Goal: Task Accomplishment & Management: Manage account settings

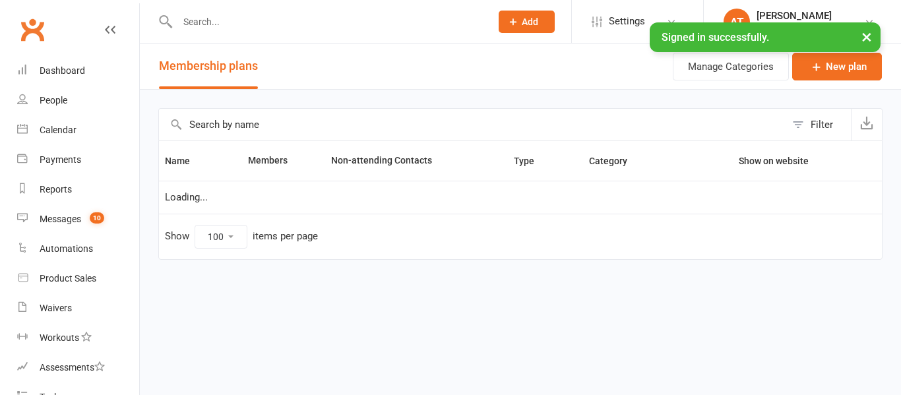
select select "100"
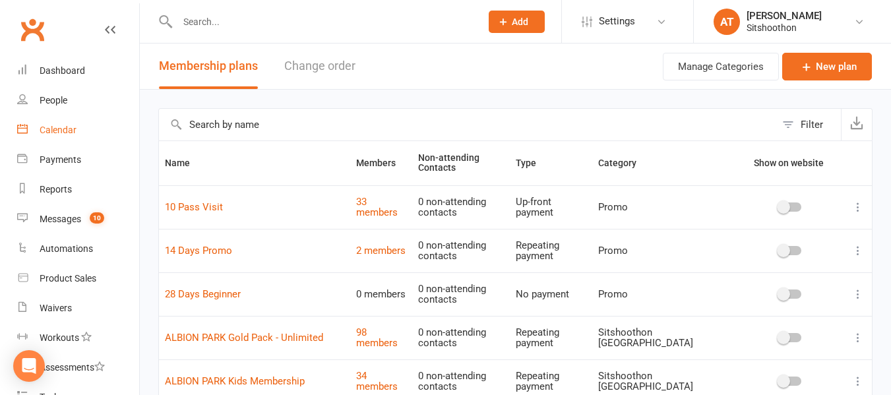
click at [46, 132] on div "Calendar" at bounding box center [58, 130] width 37 height 11
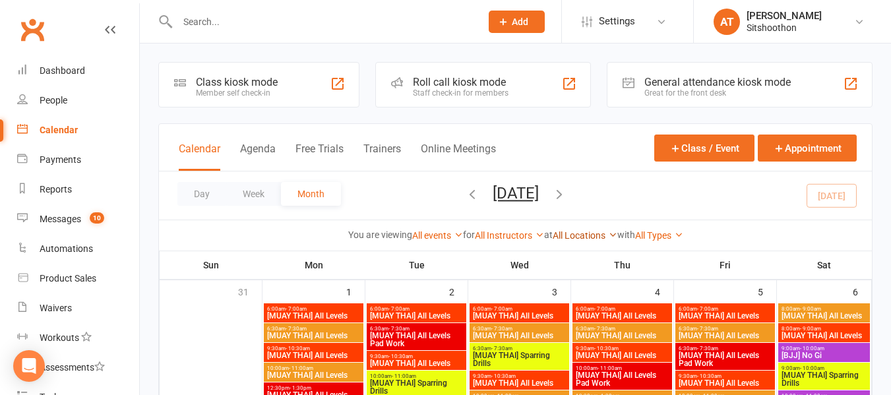
click at [569, 230] on link "All Locations" at bounding box center [585, 235] width 65 height 11
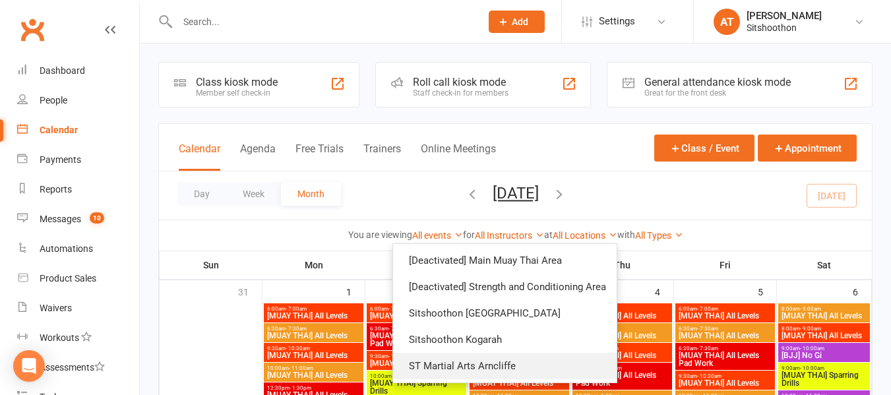
click at [465, 367] on link "ST Martial Arts Arncliffe" at bounding box center [505, 366] width 224 height 26
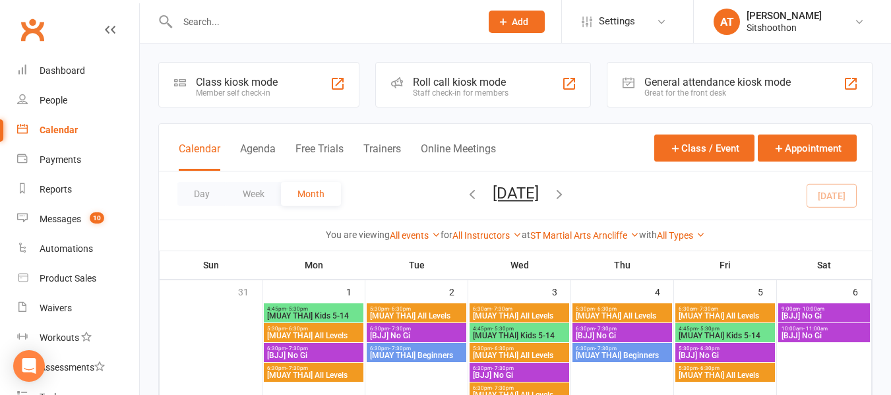
click at [222, 21] on input "text" at bounding box center [323, 22] width 298 height 18
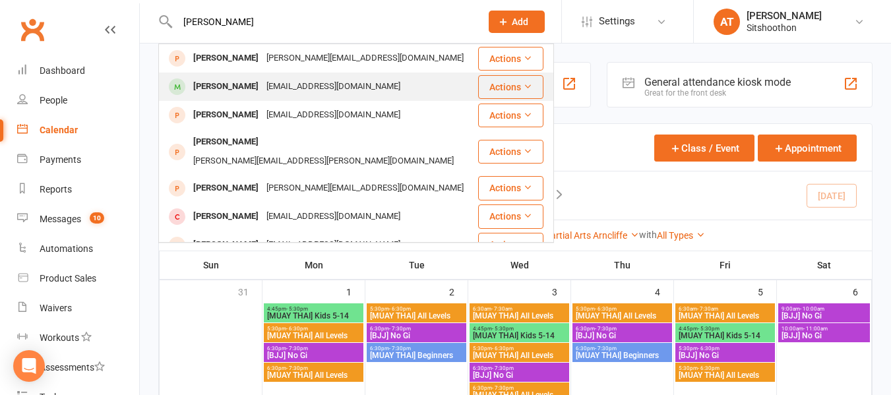
type input "[PERSON_NAME]"
click at [221, 79] on div "[PERSON_NAME]" at bounding box center [225, 86] width 73 height 19
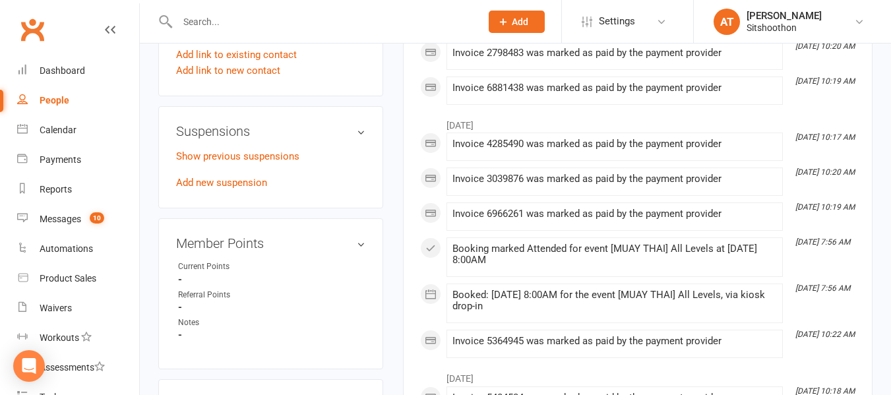
scroll to position [739, 0]
click at [225, 189] on link "Add new suspension" at bounding box center [221, 183] width 91 height 12
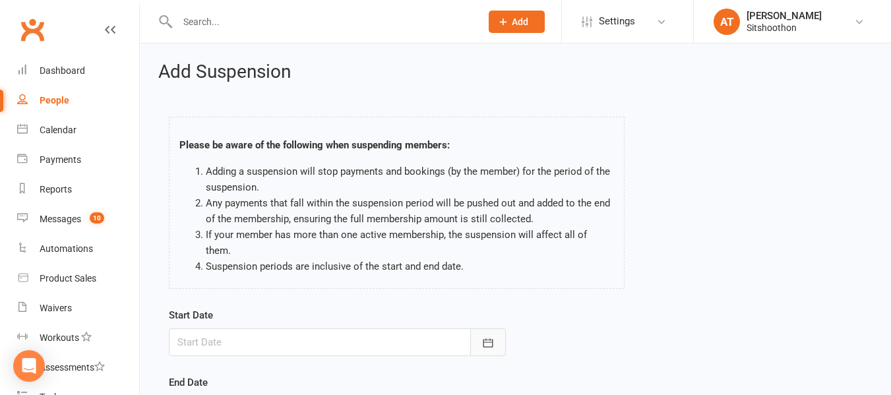
click at [493, 336] on icon "button" at bounding box center [488, 342] width 13 height 13
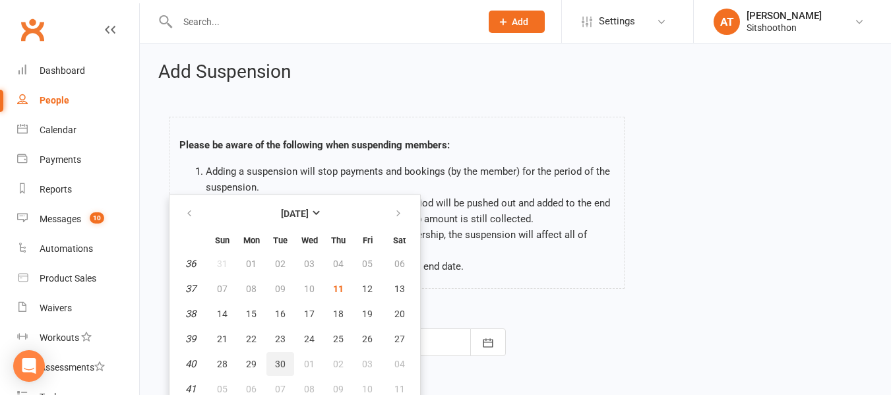
click at [281, 359] on span "30" at bounding box center [280, 364] width 11 height 11
type input "[DATE]"
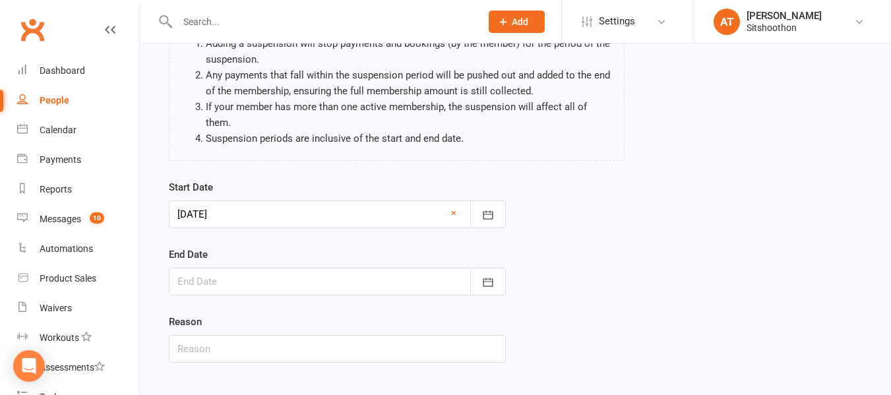
scroll to position [129, 0]
click at [303, 267] on div at bounding box center [337, 281] width 337 height 28
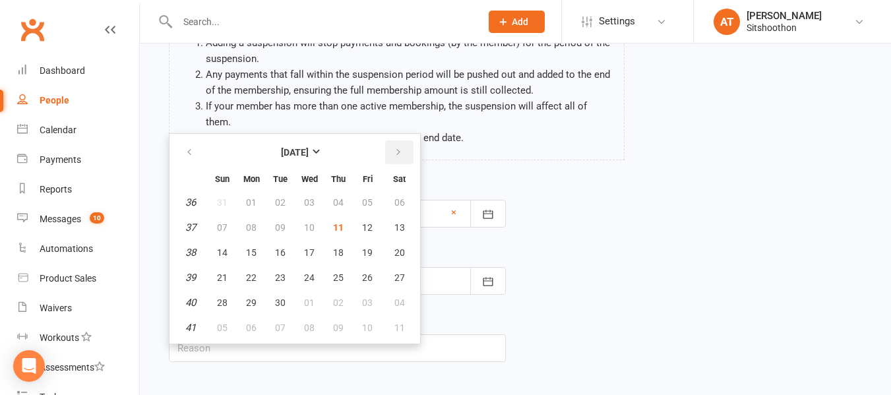
click at [391, 141] on button "button" at bounding box center [399, 153] width 28 height 24
click at [307, 247] on span "15" at bounding box center [309, 252] width 11 height 11
type input "[DATE]"
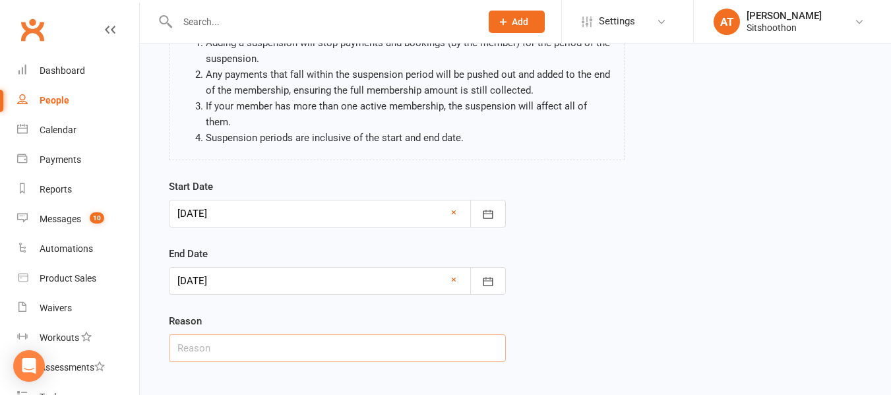
click at [233, 334] on input "text" at bounding box center [337, 348] width 337 height 28
type input "Holiday"
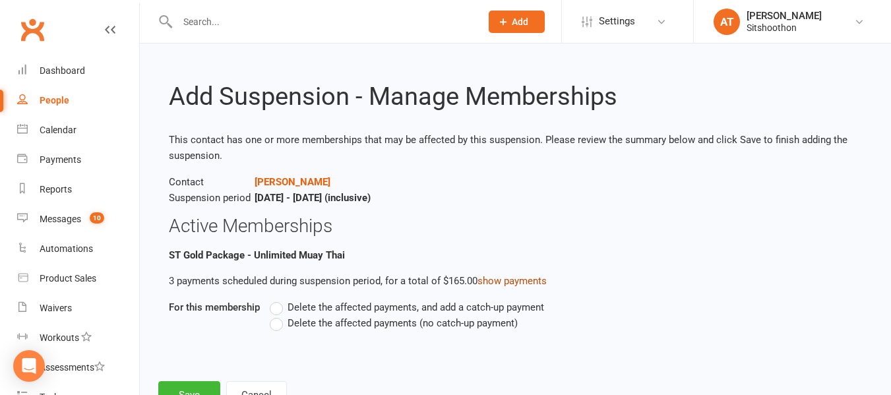
click at [504, 279] on link "show payments" at bounding box center [512, 281] width 69 height 12
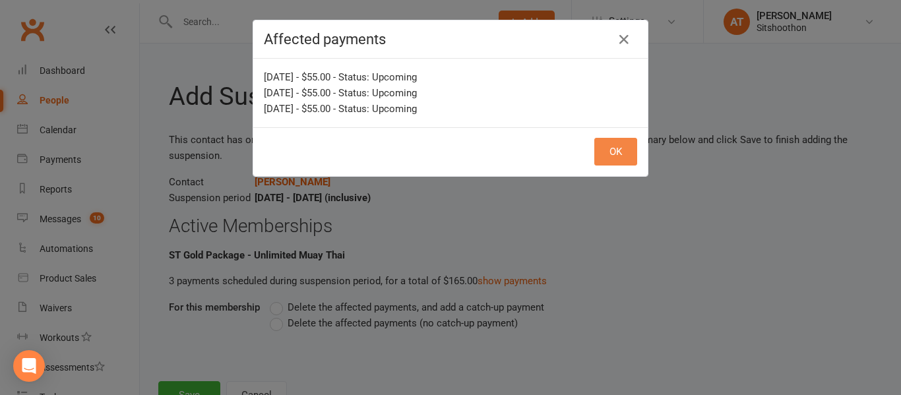
click at [606, 156] on button "OK" at bounding box center [615, 152] width 43 height 28
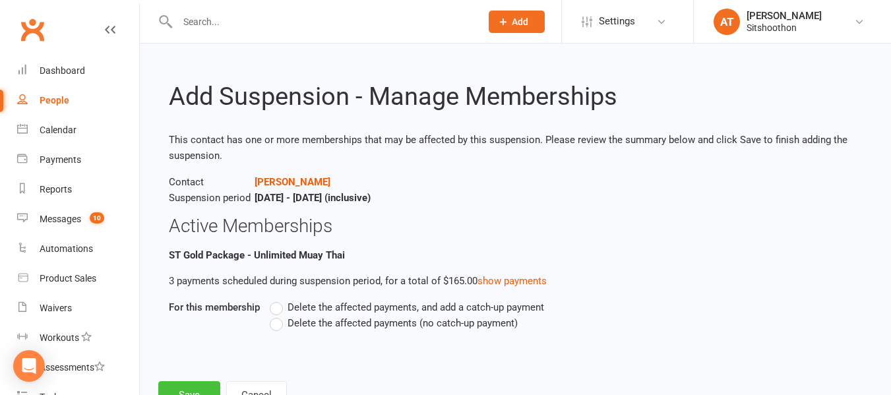
click at [183, 385] on button "Save" at bounding box center [189, 395] width 62 height 28
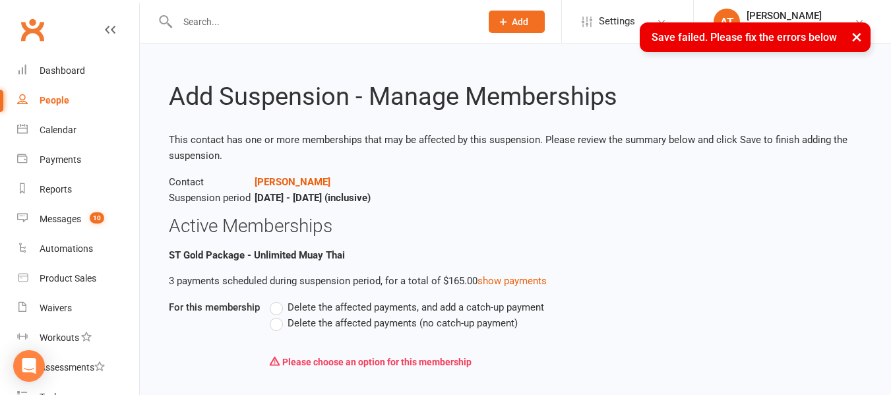
scroll to position [77, 0]
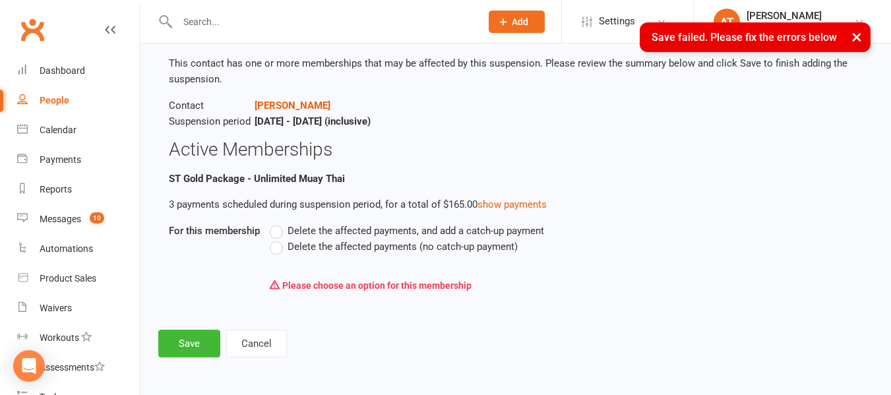
click at [317, 247] on span "Delete the affected payments (no catch-up payment)" at bounding box center [403, 246] width 230 height 14
click at [278, 239] on input "Delete the affected payments (no catch-up payment)" at bounding box center [274, 239] width 9 height 0
click at [161, 356] on button "Save" at bounding box center [189, 344] width 62 height 28
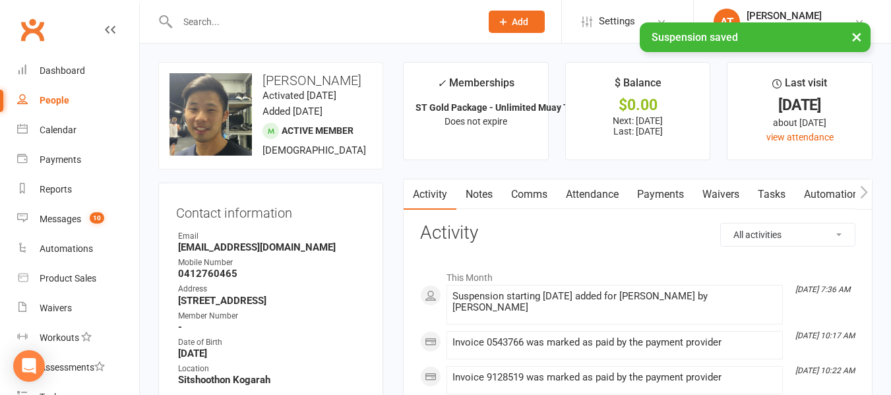
click at [685, 199] on link "Payments" at bounding box center [660, 194] width 65 height 30
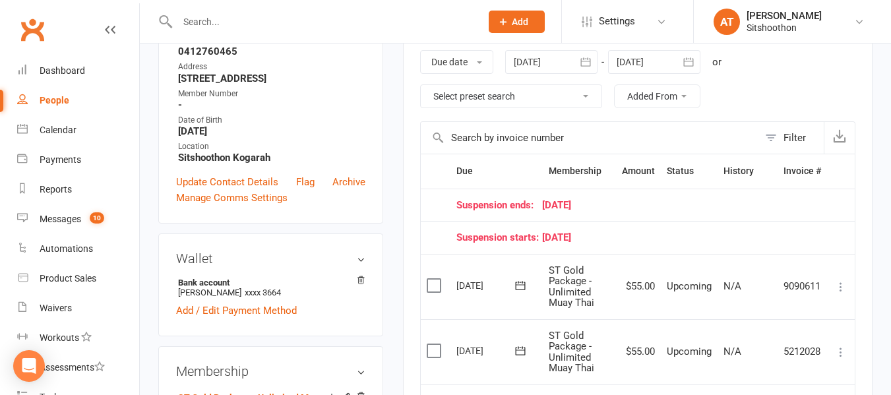
scroll to position [296, 0]
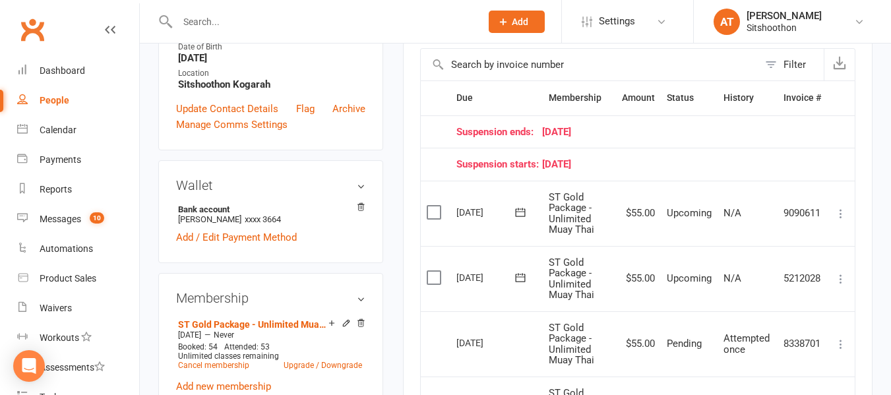
click at [493, 193] on td "[DATE]" at bounding box center [497, 213] width 92 height 65
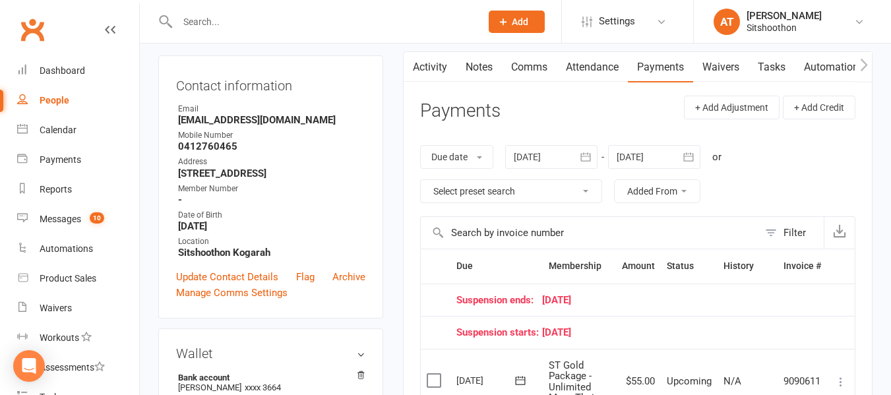
scroll to position [113, 0]
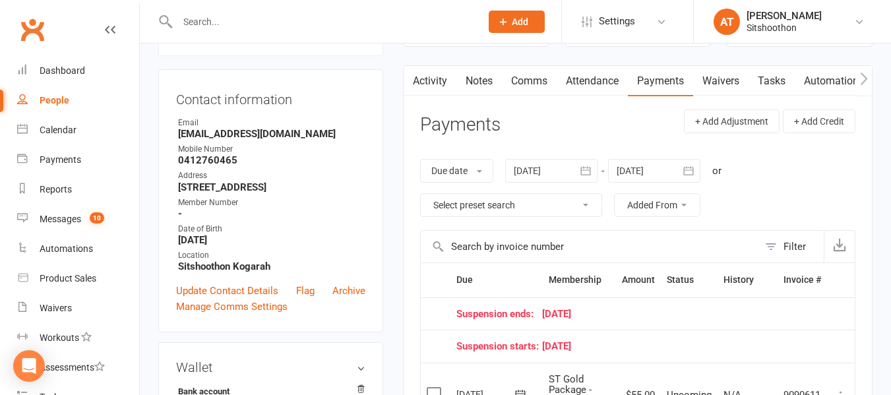
click at [429, 81] on link "Activity" at bounding box center [430, 81] width 53 height 30
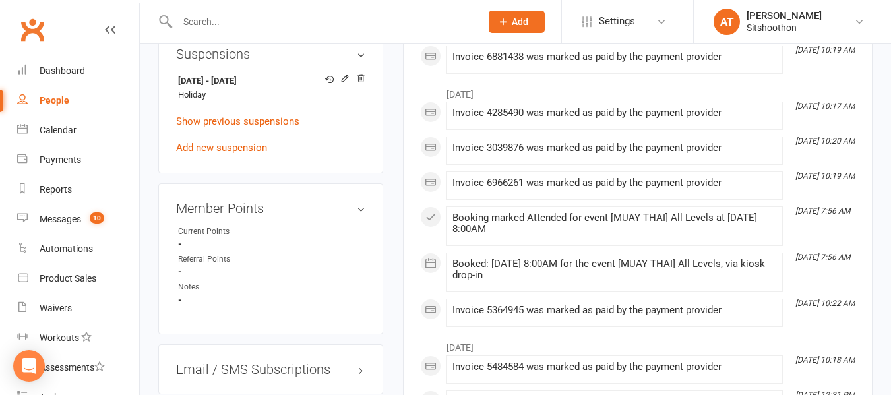
scroll to position [817, 0]
